Goal: Information Seeking & Learning: Learn about a topic

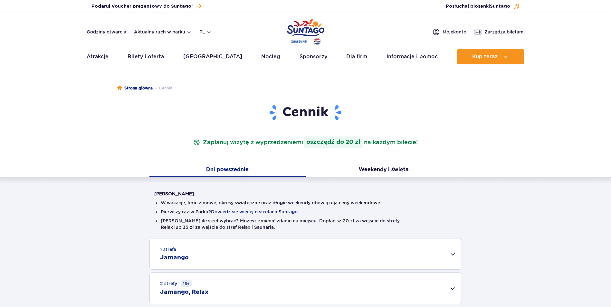
click at [92, 214] on div "Warto wiedzieć: W wakacje, ferie zimowe, okresy świąteczne oraz długie weekendy…" at bounding box center [305, 258] width 611 height 162
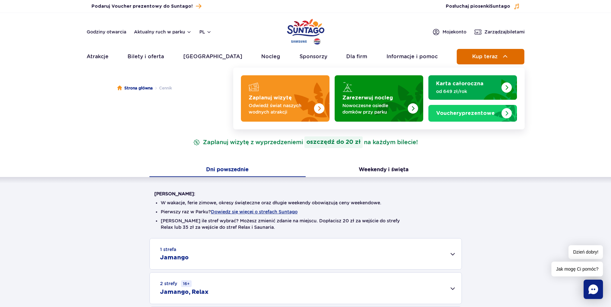
click at [495, 56] on span "Kup teraz" at bounding box center [484, 57] width 25 height 6
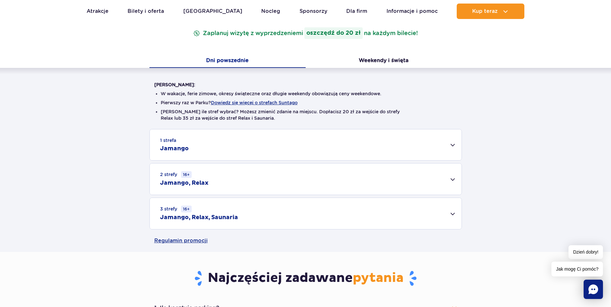
scroll to position [161, 0]
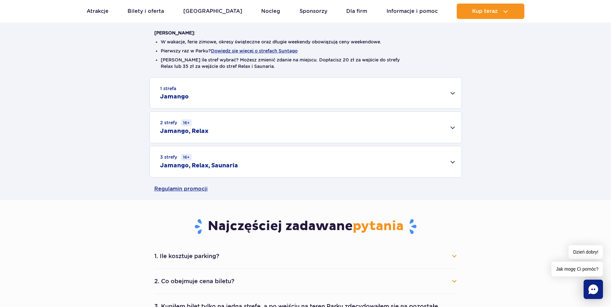
click at [171, 98] on h2 "Jamango" at bounding box center [174, 97] width 29 height 8
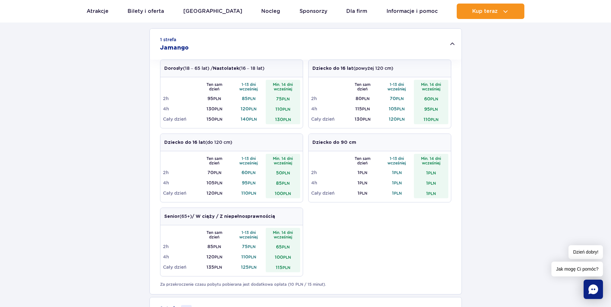
scroll to position [226, 0]
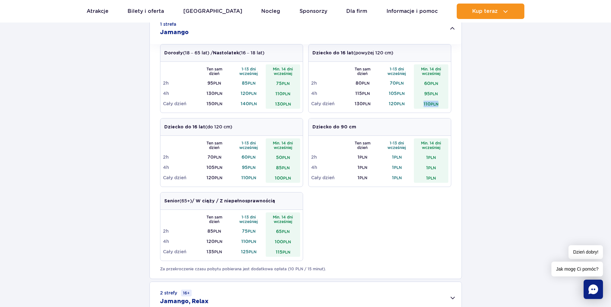
drag, startPoint x: 439, startPoint y: 104, endPoint x: 420, endPoint y: 102, distance: 19.4
click at [420, 102] on td "110 PLN" at bounding box center [431, 104] width 34 height 10
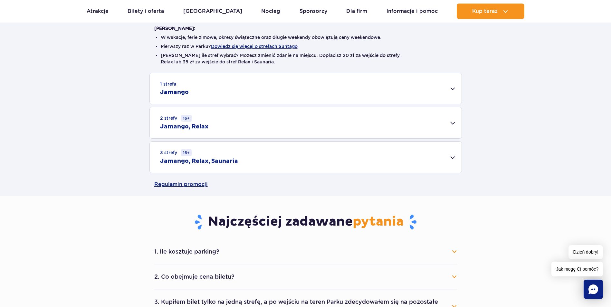
scroll to position [161, 0]
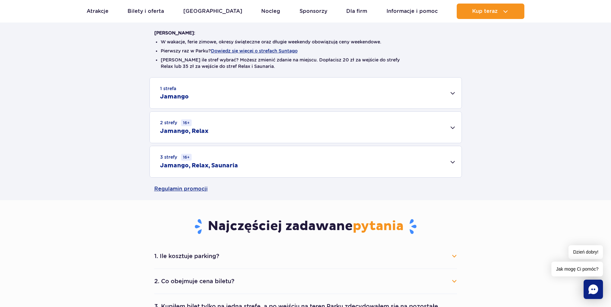
click at [451, 97] on div "1 strefa Jamango" at bounding box center [306, 93] width 312 height 31
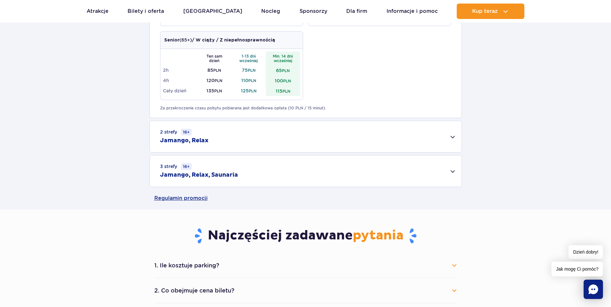
scroll to position [354, 0]
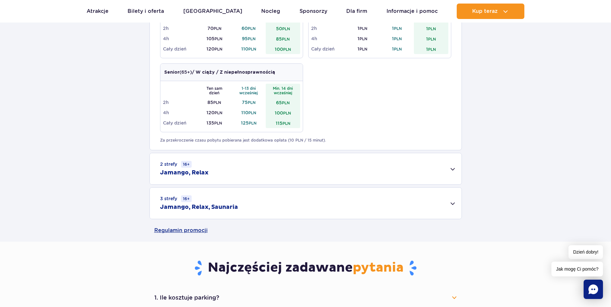
click at [453, 169] on div "2 strefy 16+ Jamango, Relax" at bounding box center [306, 168] width 312 height 31
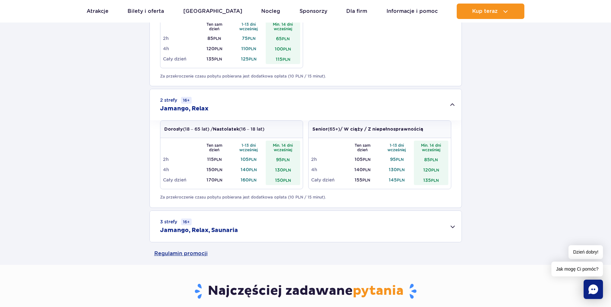
scroll to position [419, 0]
click at [451, 229] on div "3 strefy 16+ Jamango, Relax, Saunaria" at bounding box center [306, 226] width 312 height 31
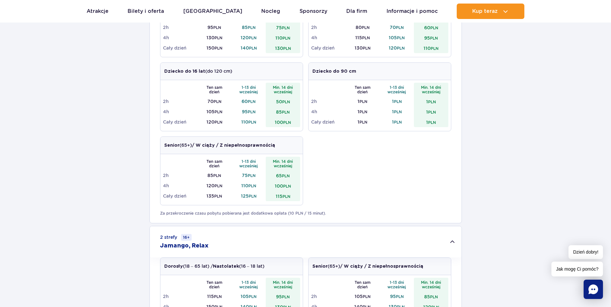
scroll to position [451, 0]
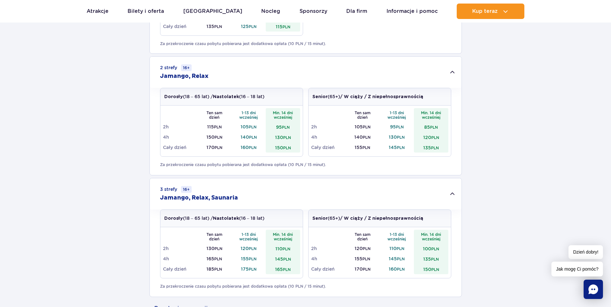
click at [202, 76] on h2 "Jamango, Relax" at bounding box center [184, 77] width 48 height 8
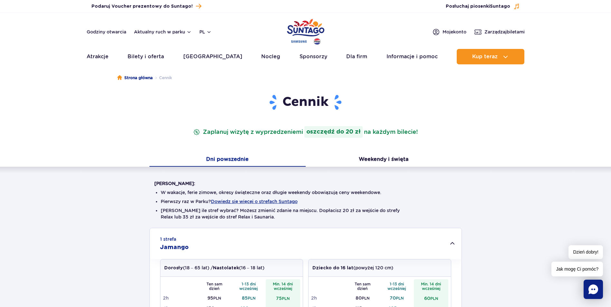
scroll to position [0, 0]
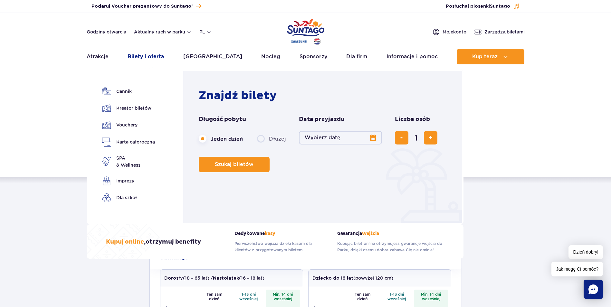
click at [143, 56] on link "Bilety i oferta" at bounding box center [146, 56] width 36 height 15
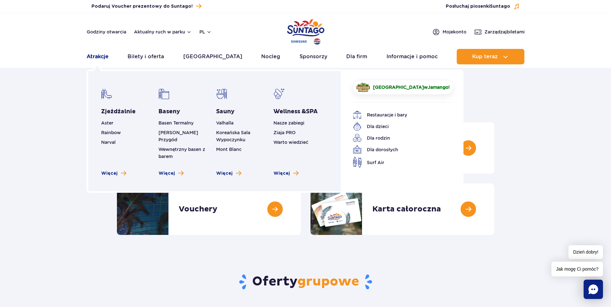
click at [101, 57] on link "Atrakcje" at bounding box center [98, 56] width 22 height 15
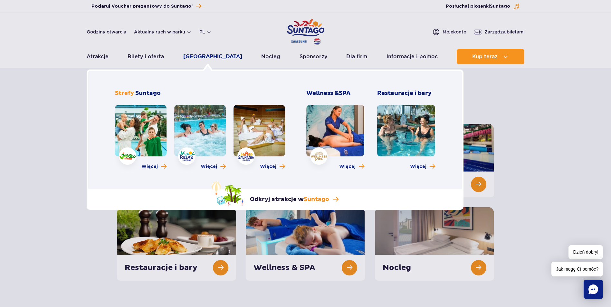
click at [207, 55] on link "[GEOGRAPHIC_DATA]" at bounding box center [212, 56] width 59 height 15
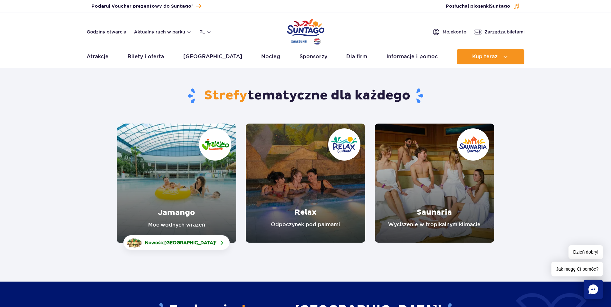
click at [315, 219] on link "Relax" at bounding box center [305, 183] width 119 height 119
click at [431, 211] on link "Saunaria" at bounding box center [434, 183] width 119 height 119
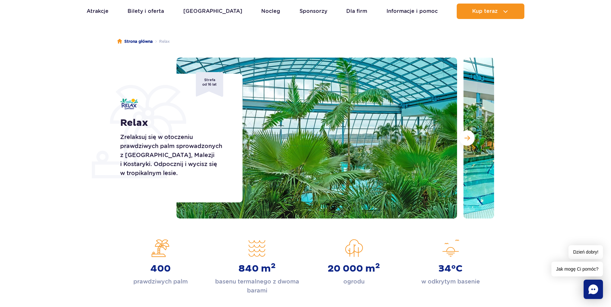
scroll to position [32, 0]
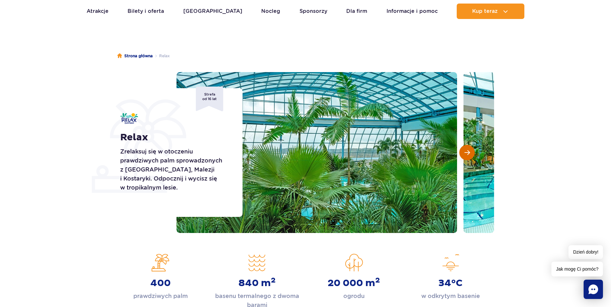
click at [468, 154] on span "Następny slajd" at bounding box center [467, 153] width 5 height 6
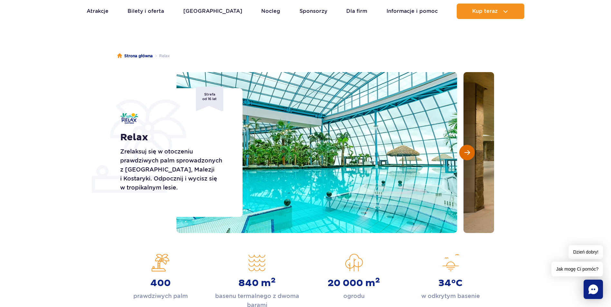
click at [468, 154] on span "Następny slajd" at bounding box center [467, 153] width 5 height 6
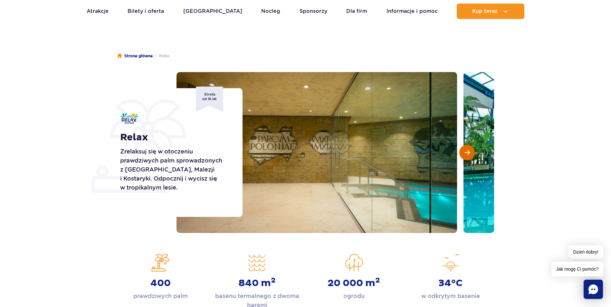
click at [468, 154] on span "Następny slajd" at bounding box center [467, 153] width 5 height 6
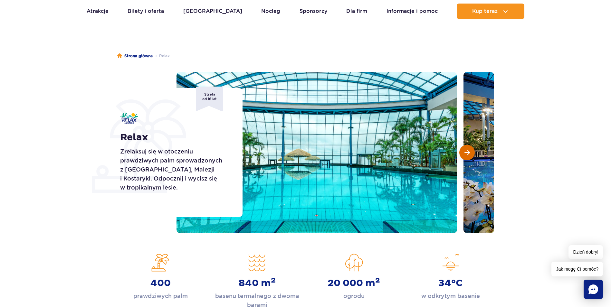
click at [468, 154] on span "Następny slajd" at bounding box center [467, 153] width 5 height 6
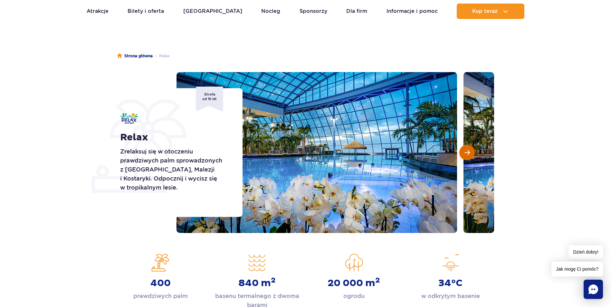
click at [468, 154] on span "Następny slajd" at bounding box center [467, 153] width 5 height 6
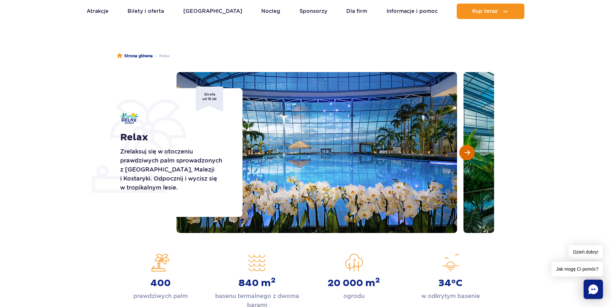
click at [468, 154] on span "Następny slajd" at bounding box center [467, 153] width 5 height 6
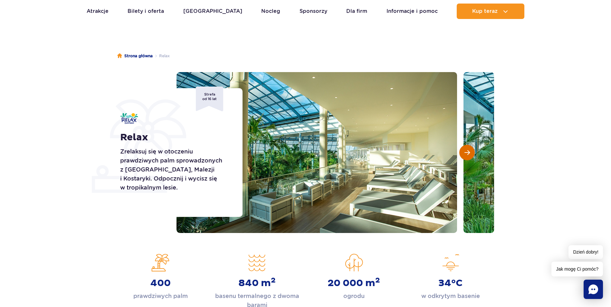
click at [468, 154] on span "Następny slajd" at bounding box center [467, 153] width 5 height 6
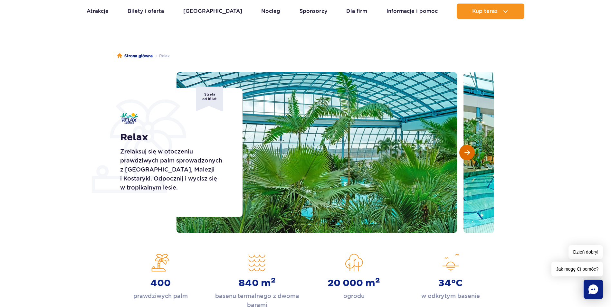
click at [468, 154] on span "Następny slajd" at bounding box center [467, 153] width 5 height 6
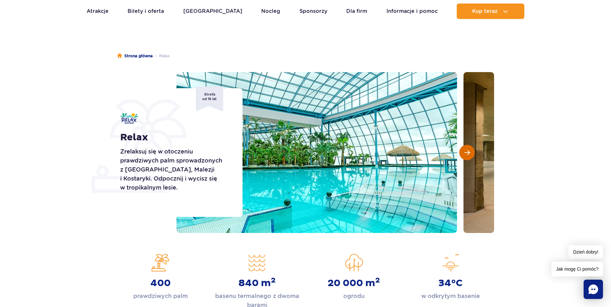
click at [468, 151] on span "Następny slajd" at bounding box center [467, 153] width 5 height 6
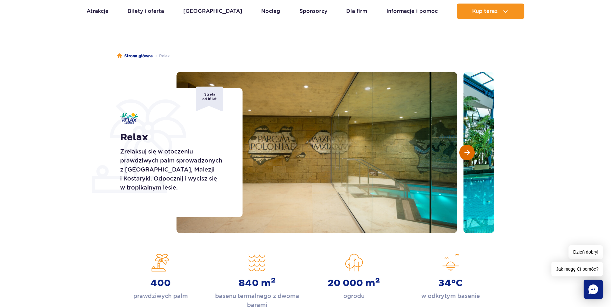
click at [468, 151] on span "Następny slajd" at bounding box center [467, 153] width 5 height 6
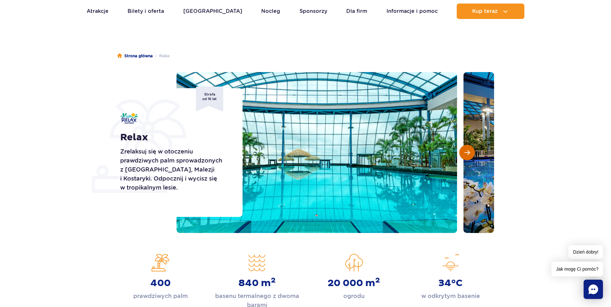
click at [468, 151] on span "Następny slajd" at bounding box center [467, 153] width 5 height 6
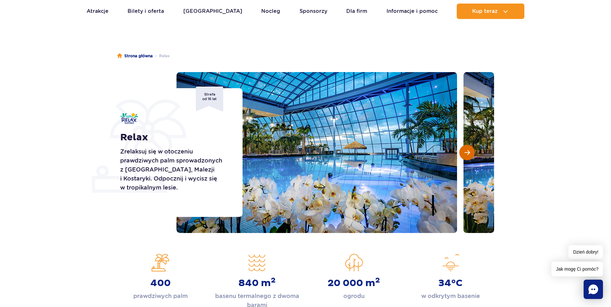
click at [468, 151] on span "Następny slajd" at bounding box center [467, 153] width 5 height 6
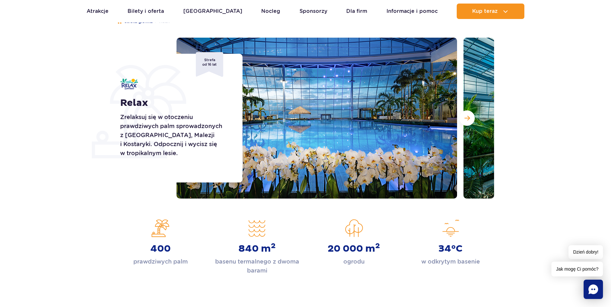
scroll to position [64, 0]
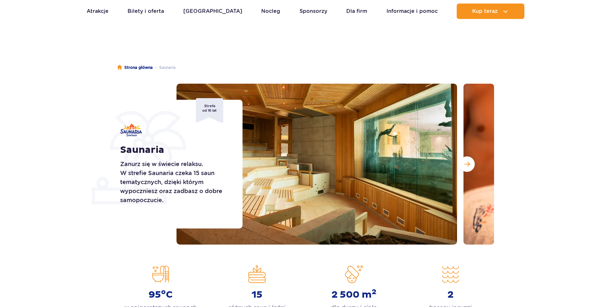
scroll to position [32, 0]
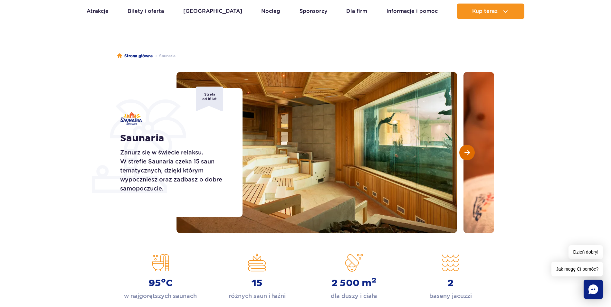
click at [467, 151] on span "Następny slajd" at bounding box center [467, 153] width 5 height 6
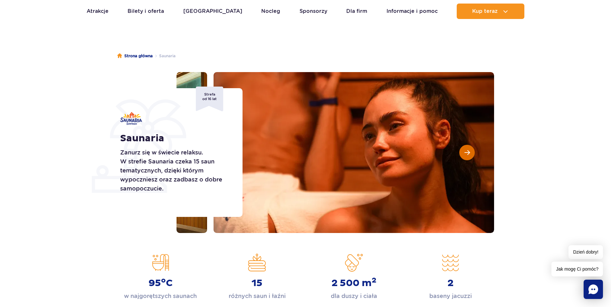
click at [467, 151] on span "Następny slajd" at bounding box center [467, 153] width 5 height 6
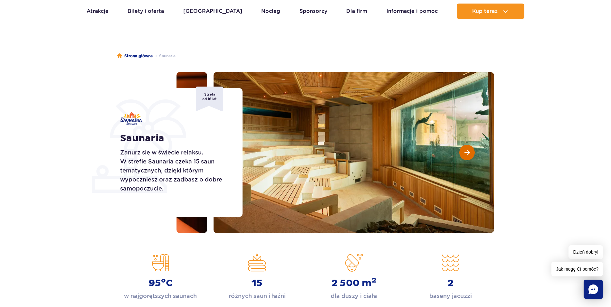
click at [467, 150] on span "Następny slajd" at bounding box center [467, 153] width 5 height 6
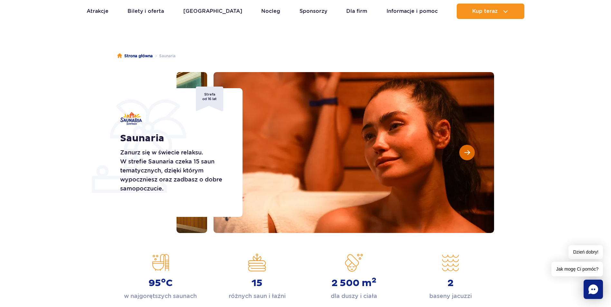
click at [467, 150] on span "Następny slajd" at bounding box center [467, 153] width 5 height 6
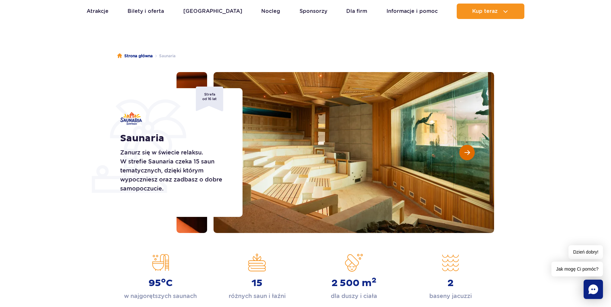
click at [467, 150] on span "Następny slajd" at bounding box center [467, 153] width 5 height 6
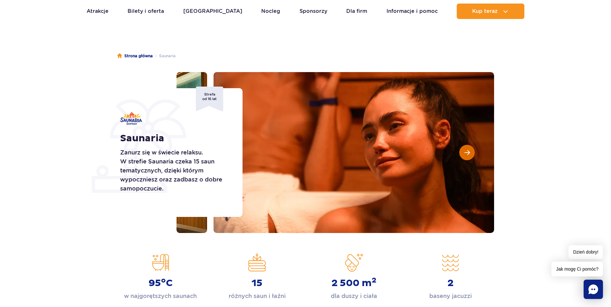
click at [467, 150] on span "Następny slajd" at bounding box center [467, 153] width 5 height 6
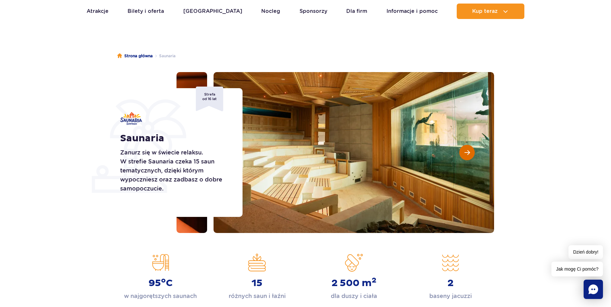
click at [467, 150] on span "Następny slajd" at bounding box center [467, 153] width 5 height 6
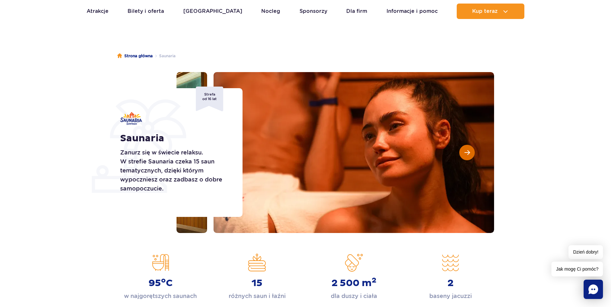
click at [467, 150] on span "Następny slajd" at bounding box center [467, 153] width 5 height 6
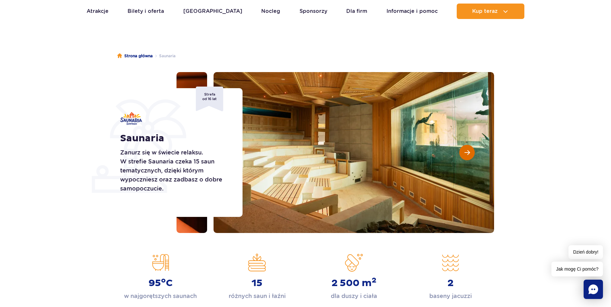
click at [467, 150] on span "Następny slajd" at bounding box center [467, 153] width 5 height 6
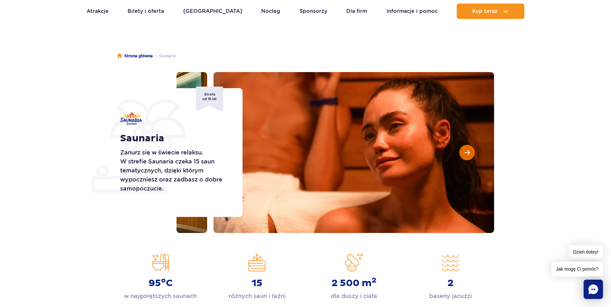
click at [467, 150] on span "Następny slajd" at bounding box center [467, 153] width 5 height 6
